Goal: Transaction & Acquisition: Purchase product/service

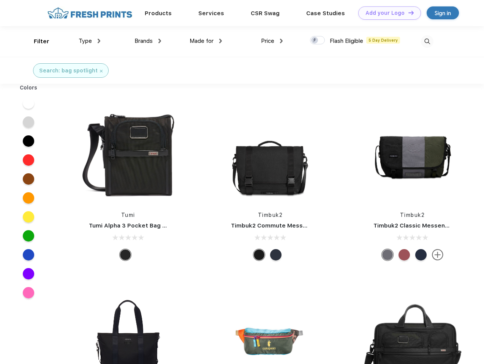
scroll to position [0, 0]
click at [386, 13] on link "Add your Logo Design Tool" at bounding box center [389, 12] width 63 height 13
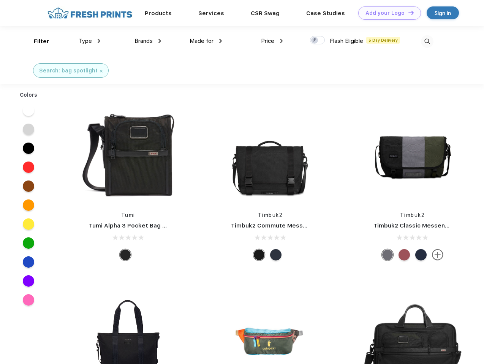
click at [0, 0] on div "Design Tool" at bounding box center [0, 0] width 0 height 0
click at [407, 13] on link "Add your Logo Design Tool" at bounding box center [389, 12] width 63 height 13
click at [36, 41] on div "Filter" at bounding box center [42, 41] width 16 height 9
click at [90, 41] on span "Type" at bounding box center [85, 41] width 13 height 7
click at [148, 41] on span "Brands" at bounding box center [143, 41] width 18 height 7
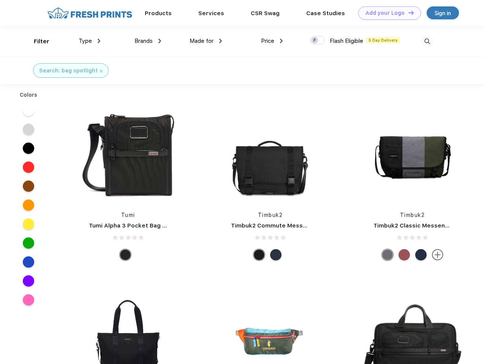
click at [206, 41] on span "Made for" at bounding box center [201, 41] width 24 height 7
click at [272, 41] on span "Price" at bounding box center [267, 41] width 13 height 7
click at [317, 41] on div at bounding box center [317, 40] width 15 height 8
click at [315, 41] on input "checkbox" at bounding box center [312, 38] width 5 height 5
click at [427, 41] on img at bounding box center [427, 41] width 13 height 13
